Goal: Task Accomplishment & Management: Complete application form

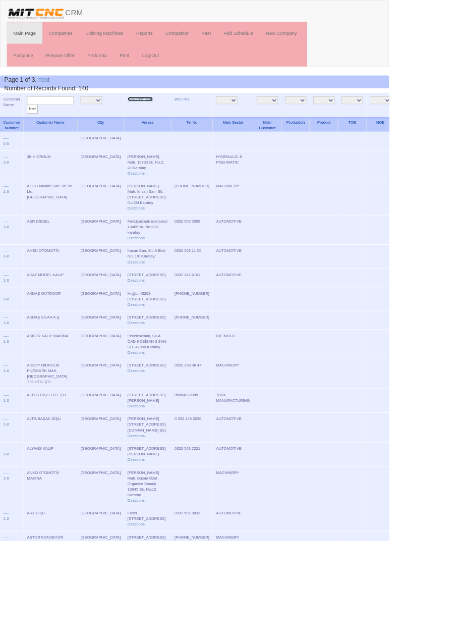
click at [152, 118] on link "New Company" at bounding box center [165, 116] width 30 height 5
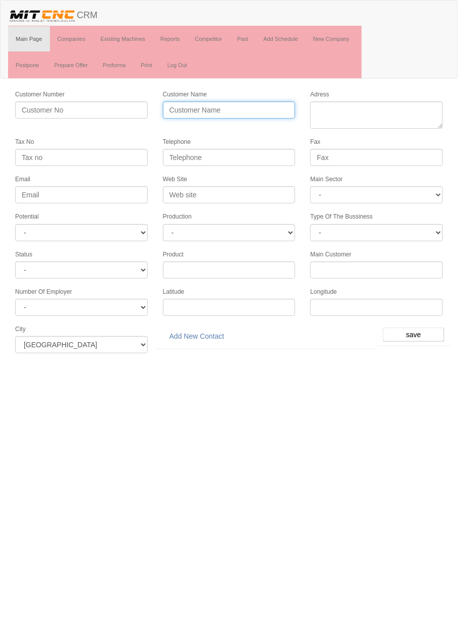
click at [260, 112] on input "Customer Name" at bounding box center [229, 109] width 133 height 17
type input "U"
click at [258, 110] on input "[PERSON_NAME]" at bounding box center [229, 109] width 133 height 17
type input "UĞURLU DÖVME TALAŞLI [DEMOGRAPHIC_DATA]"
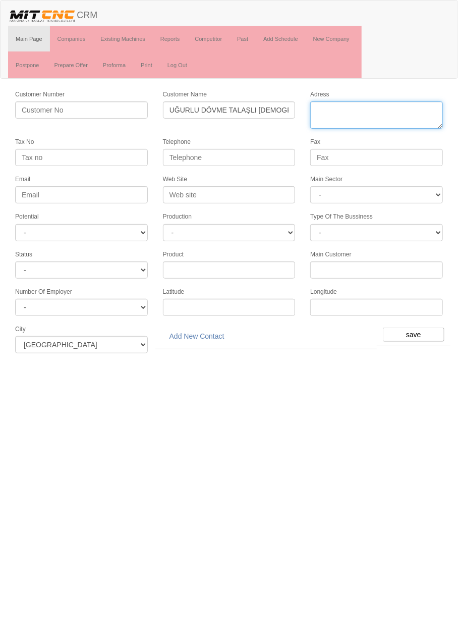
click at [401, 112] on textarea "Adress" at bounding box center [376, 114] width 133 height 27
paste textarea "Tatlıcak Mah. Vatan Sanayi Sitesi Işıldak Sk. No:8 42030 Karatay"
type textarea "Tatlıcak Mah. Vatan Sanayi Sitesi Işıldak Sk. No:8 42030 Karatay"
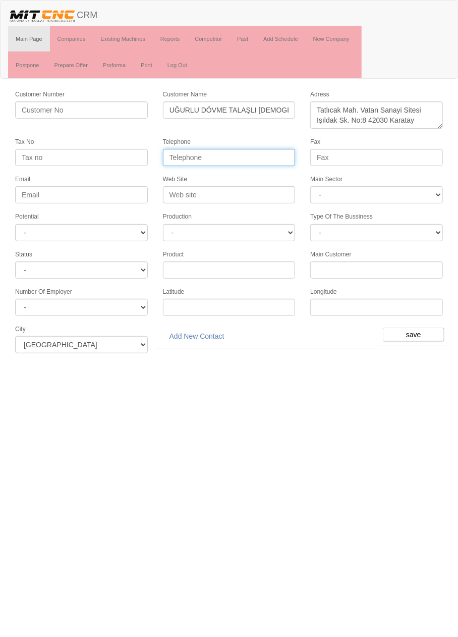
paste input "0 332 355 30 73"
type input "0 332 355 30 73"
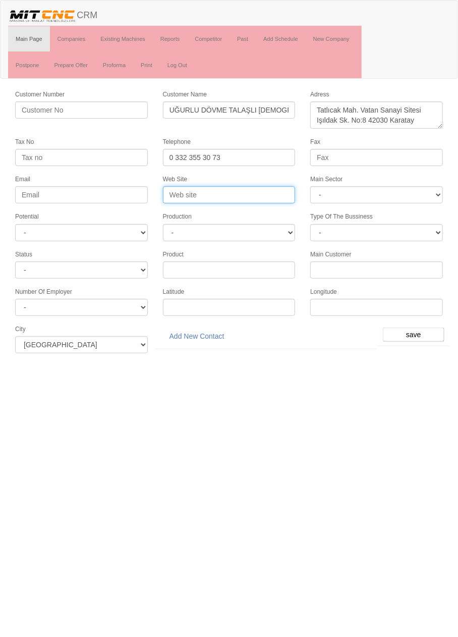
click at [268, 195] on input "Web Site" at bounding box center [229, 194] width 133 height 17
type input "www.ugurludovme.com"
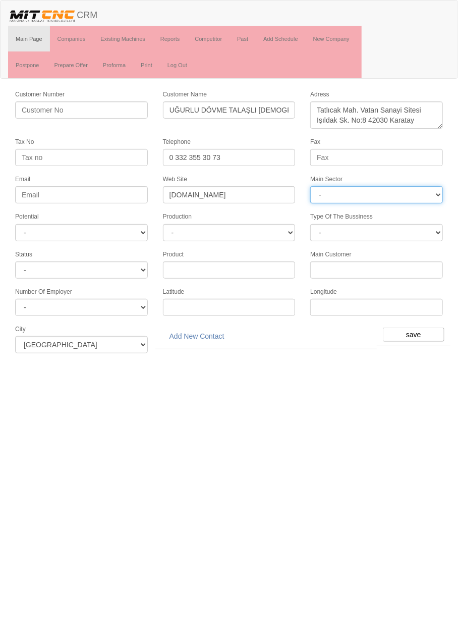
click at [400, 196] on select "- DIE MOLD MACHINERY DEFENCE ELECTRICAL COMPONENTS MEDICAL TOOL MANUFACTURING J…" at bounding box center [376, 194] width 133 height 17
select select "370"
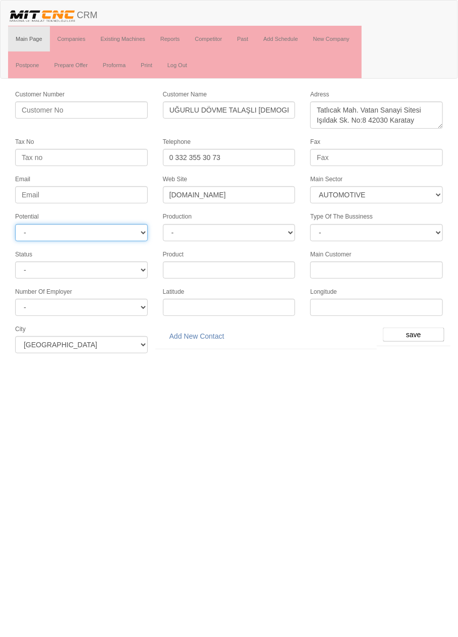
click at [132, 224] on select "- A1 A2 A3 B1 B2 B3 C1 C2 C3" at bounding box center [81, 232] width 133 height 17
select select "6"
click at [417, 328] on input "save" at bounding box center [414, 335] width 62 height 14
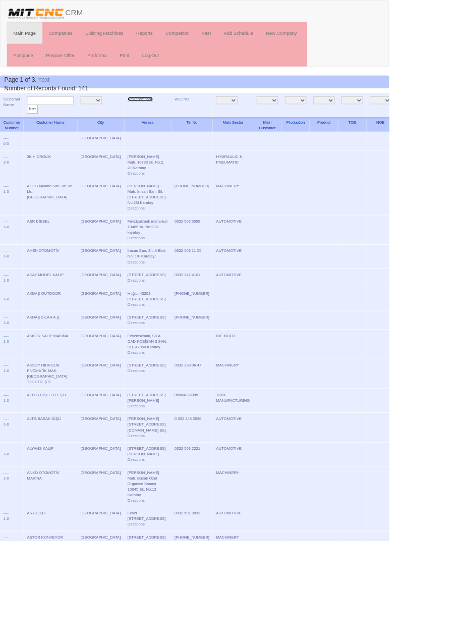
click at [150, 116] on link "New Company" at bounding box center [165, 116] width 30 height 5
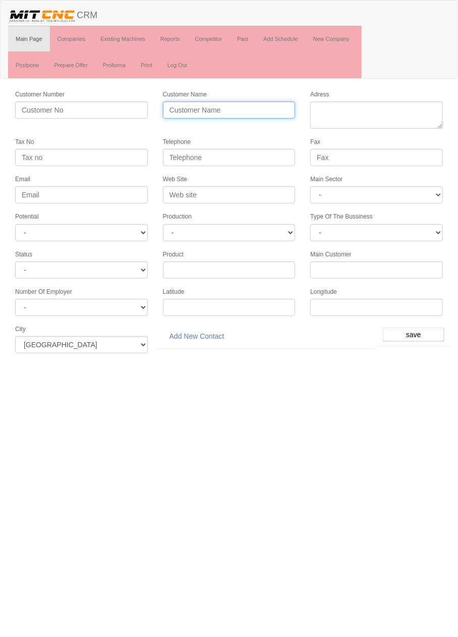
click at [266, 110] on input "Customer Name" at bounding box center [229, 109] width 133 height 17
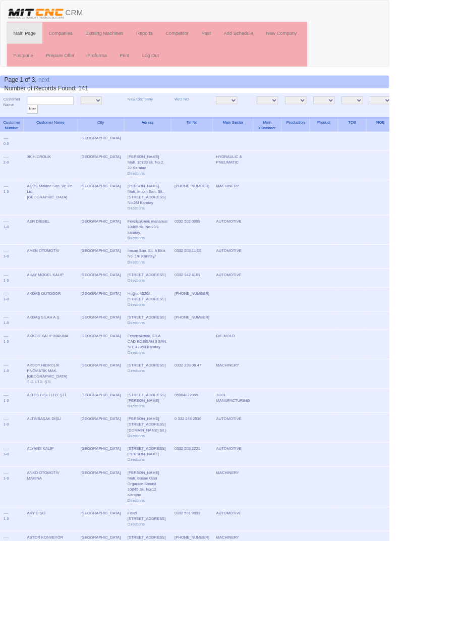
click at [68, 118] on input "text" at bounding box center [59, 119] width 55 height 10
type input "Uğurlu"
click at [32, 123] on input "filter" at bounding box center [38, 128] width 13 height 11
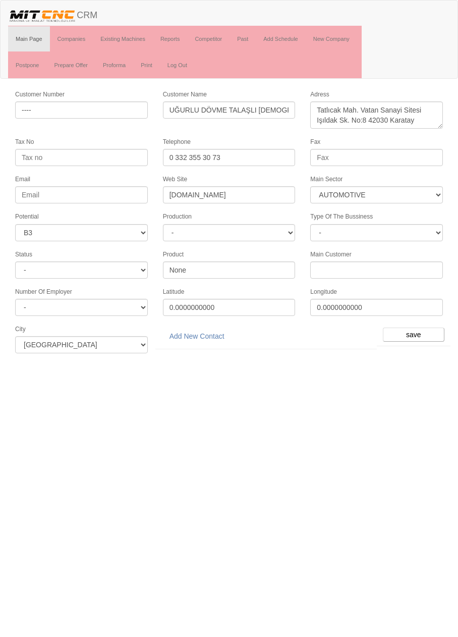
select select "370"
select select "6"
click at [215, 330] on link "Add New Contact" at bounding box center [197, 336] width 68 height 17
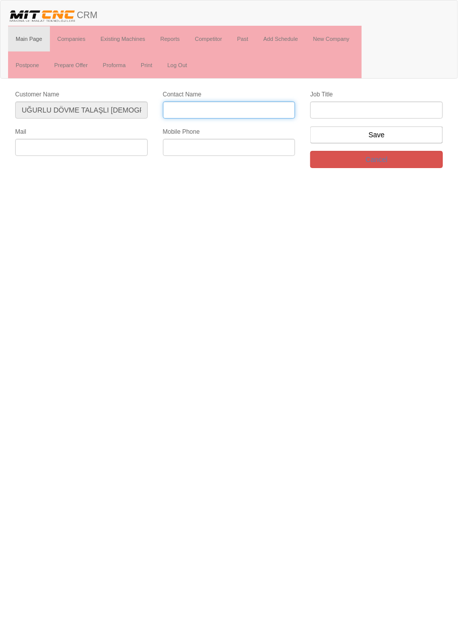
click at [259, 108] on input "Contact Name" at bounding box center [229, 109] width 133 height 17
click at [249, 107] on input "[PERSON_NAME]" at bounding box center [229, 109] width 133 height 17
type input "[PERSON_NAME]"
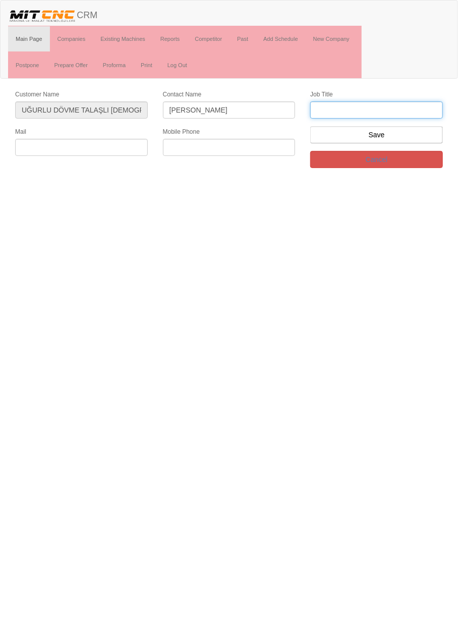
click at [388, 112] on input "text" at bounding box center [376, 109] width 133 height 17
type input "firma sahibi"
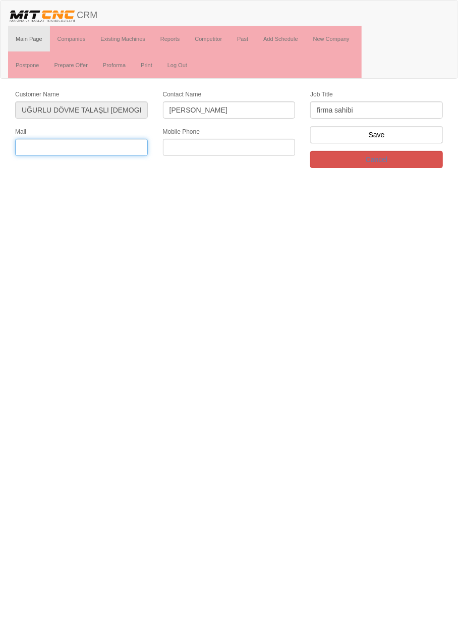
click at [112, 148] on input "text" at bounding box center [81, 147] width 133 height 17
paste input "[EMAIL_ADDRESS][DOMAIN_NAME]"
type input "[EMAIL_ADDRESS][DOMAIN_NAME]"
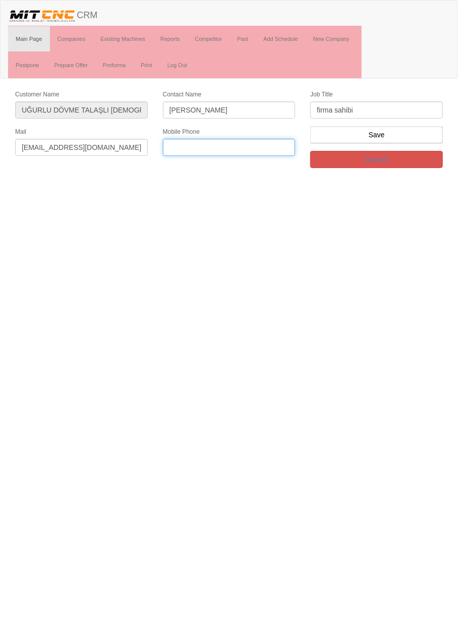
click at [240, 144] on input "text" at bounding box center [229, 147] width 133 height 17
click at [266, 146] on input "text" at bounding box center [229, 147] width 133 height 17
type input "0555 173 7121"
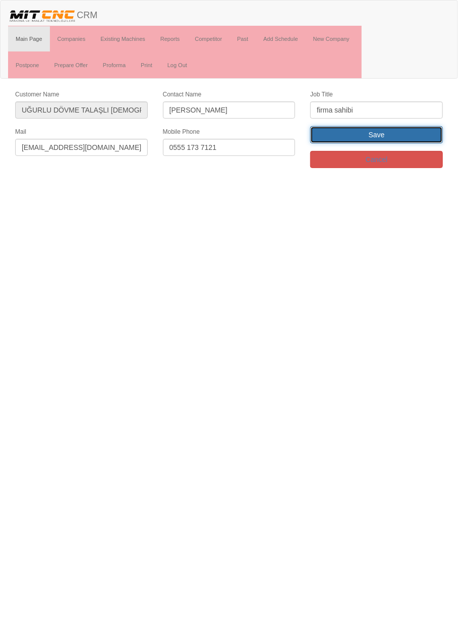
click at [412, 135] on input "Save" at bounding box center [376, 134] width 133 height 17
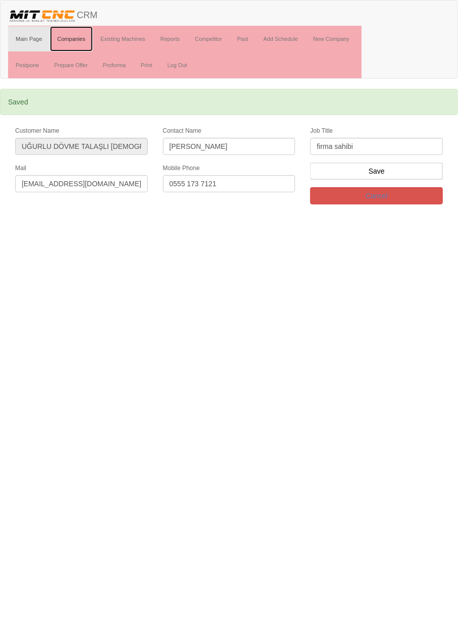
click at [77, 35] on link "Companies" at bounding box center [71, 38] width 43 height 25
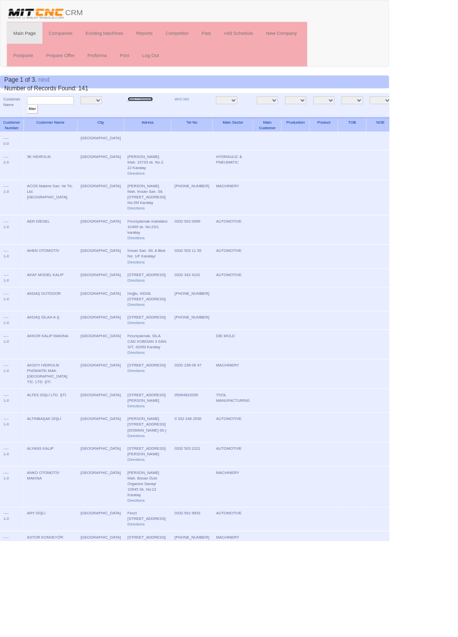
click at [155, 118] on link "New Company" at bounding box center [165, 116] width 30 height 5
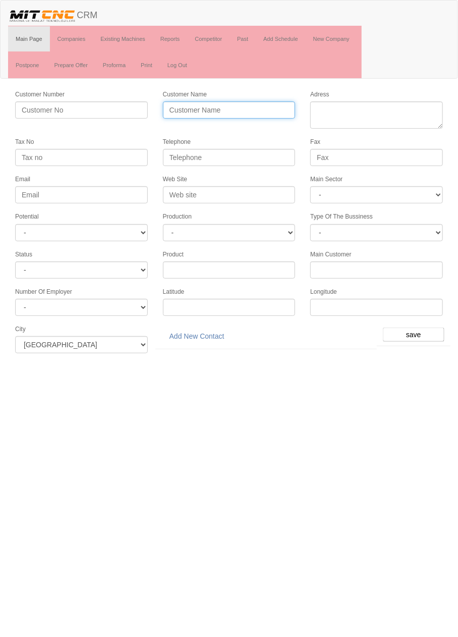
click at [278, 107] on input "Customer Name" at bounding box center [229, 109] width 133 height 17
type input "AKIN TRAKTÖR VE DEMİRYOLU"
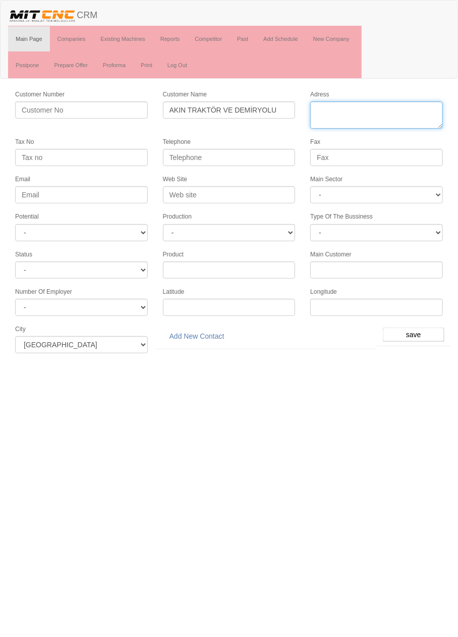
click at [413, 106] on textarea "Adress" at bounding box center [376, 114] width 133 height 27
type textarea "[STREET_ADDRESS][DOMAIN_NAME]"
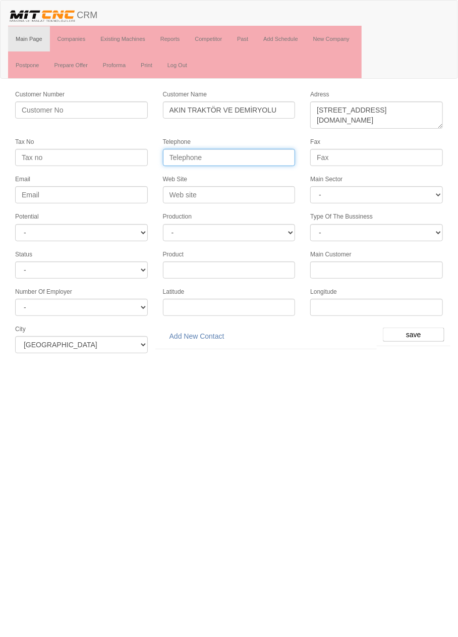
click at [268, 154] on input "Telephone" at bounding box center [229, 157] width 133 height 17
type input "0332 251 0701"
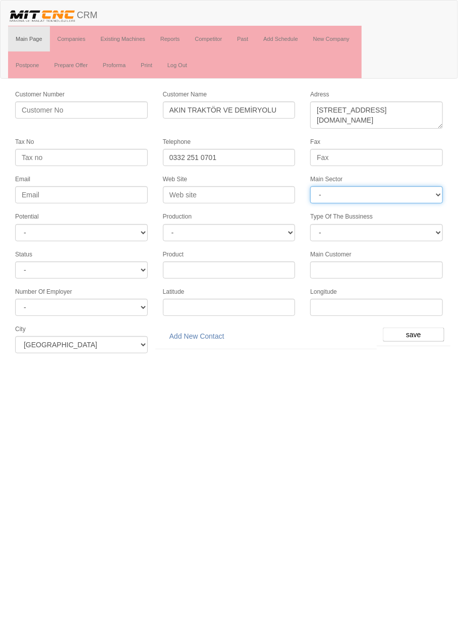
click at [397, 193] on select "- DIE MOLD MACHINERY DEFENCE ELECTRICAL COMPONENTS MEDICAL TOOL MANUFACTURING J…" at bounding box center [376, 194] width 133 height 17
select select "370"
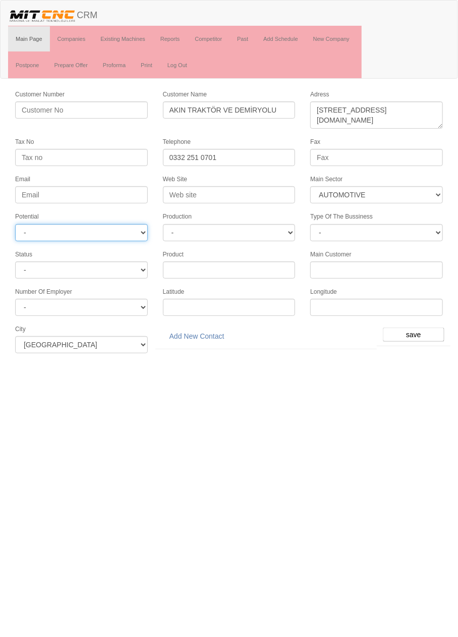
click at [123, 226] on select "- A1 A2 A3 B1 B2 B3 C1 C2 C3" at bounding box center [81, 232] width 133 height 17
select select "4"
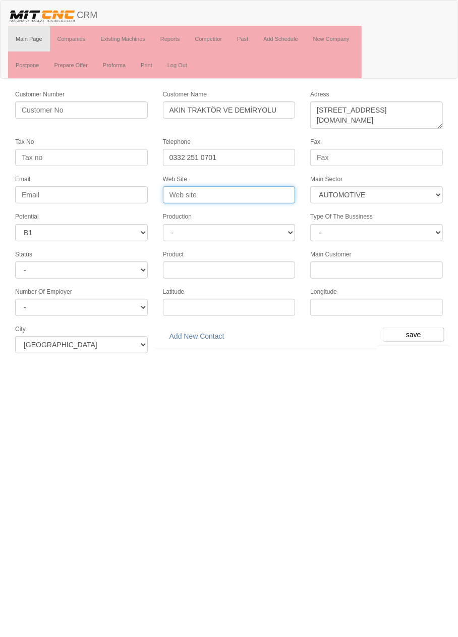
click at [263, 193] on input "Web Site" at bounding box center [229, 194] width 133 height 17
type input "W"
type input "www.akintraktor.com.tr"
click at [417, 328] on input "save" at bounding box center [414, 335] width 62 height 14
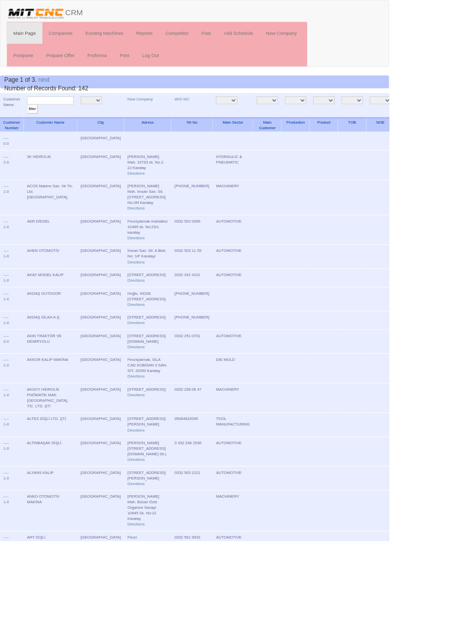
click at [69, 117] on input "text" at bounding box center [59, 119] width 55 height 10
type input "akın"
click at [32, 123] on input "filter" at bounding box center [38, 128] width 13 height 11
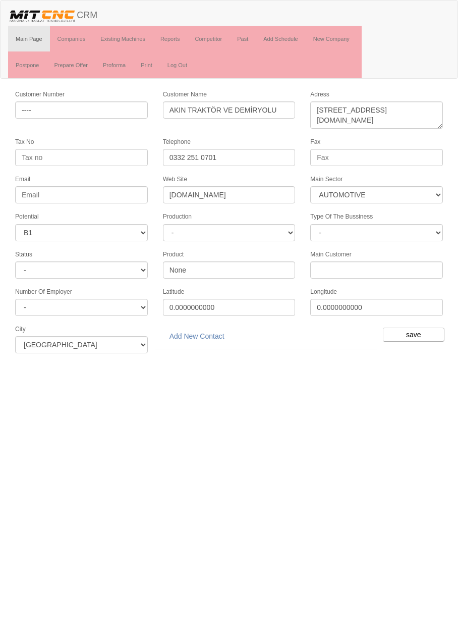
select select "370"
select select "4"
click at [215, 330] on link "Add New Contact" at bounding box center [197, 336] width 68 height 17
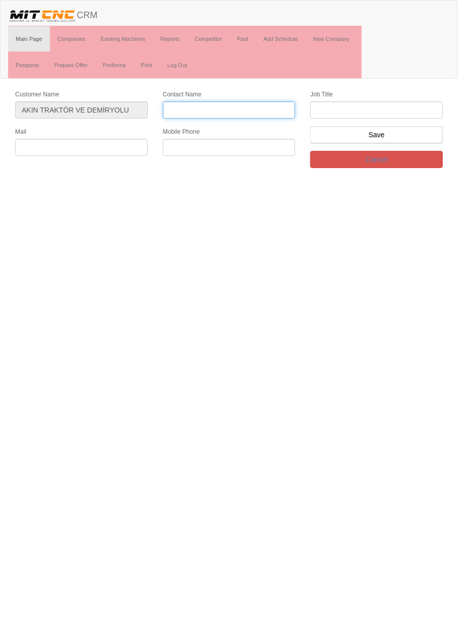
click at [223, 111] on input "Contact Name" at bounding box center [229, 109] width 133 height 17
type input "[PERSON_NAME]"
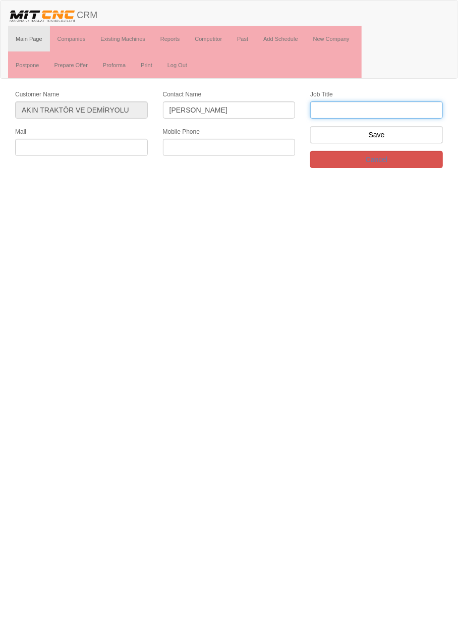
click at [416, 107] on input "text" at bounding box center [376, 109] width 133 height 17
type input "firma sahibi"
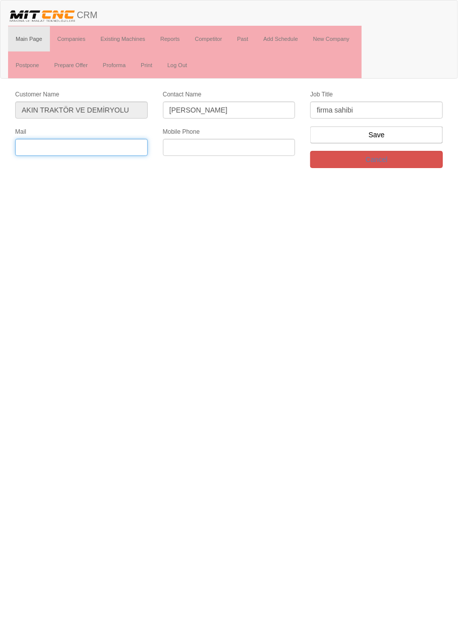
click at [115, 147] on input "text" at bounding box center [81, 147] width 133 height 17
type input "[EMAIL_ADDRESS][DOMAIN_NAME]"
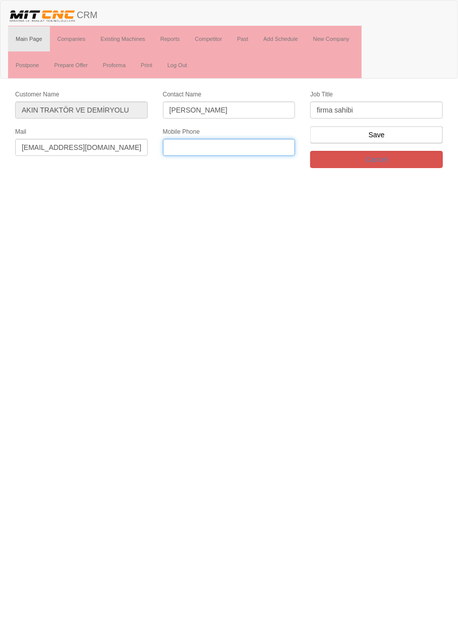
click at [273, 146] on input "text" at bounding box center [229, 147] width 133 height 17
type input "0533 469 4916"
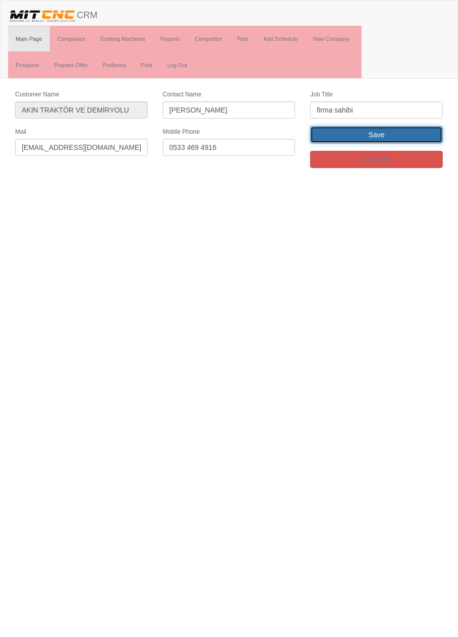
click at [412, 131] on input "Save" at bounding box center [376, 134] width 133 height 17
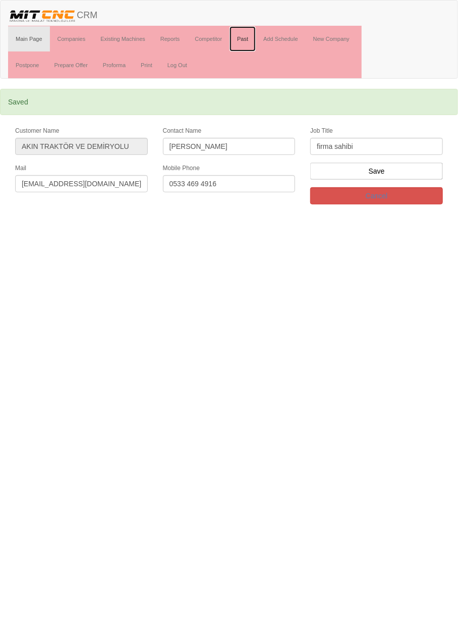
click at [245, 41] on link "Past" at bounding box center [243, 38] width 26 height 25
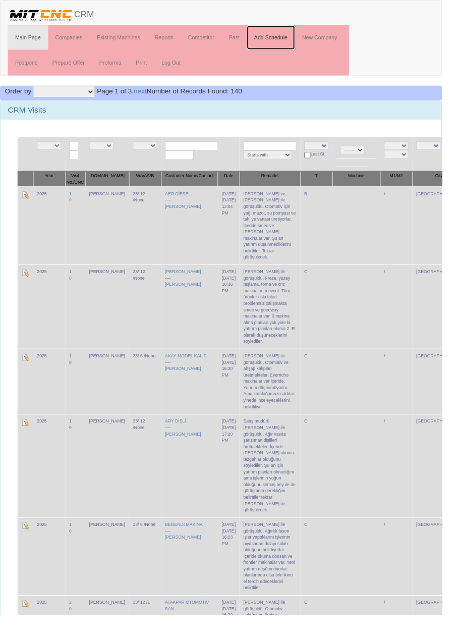
click at [285, 37] on link "Add Schedule" at bounding box center [281, 38] width 50 height 25
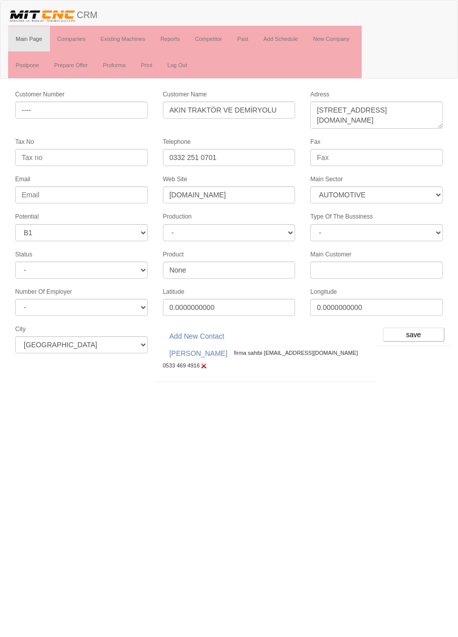
select select "370"
select select "4"
click at [417, 328] on input "save" at bounding box center [414, 335] width 62 height 14
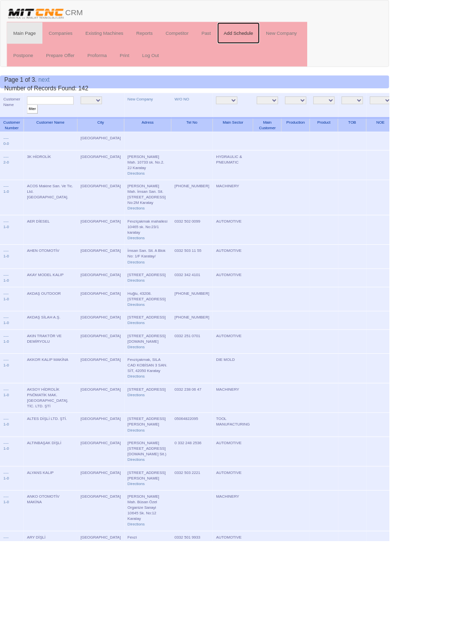
click at [288, 38] on link "Add Schedule" at bounding box center [281, 38] width 50 height 25
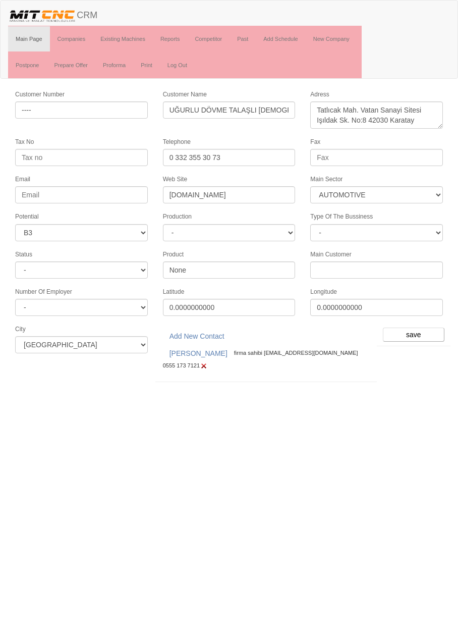
select select "370"
select select "6"
click at [419, 328] on input "save" at bounding box center [414, 335] width 62 height 14
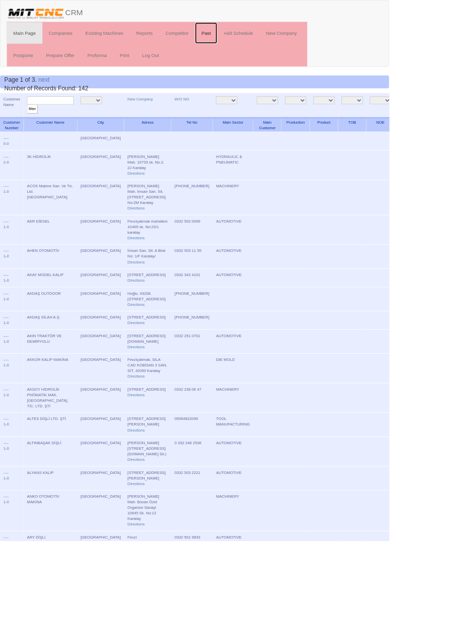
click at [245, 39] on link "Past" at bounding box center [243, 38] width 26 height 25
